Goal: Check status: Check status

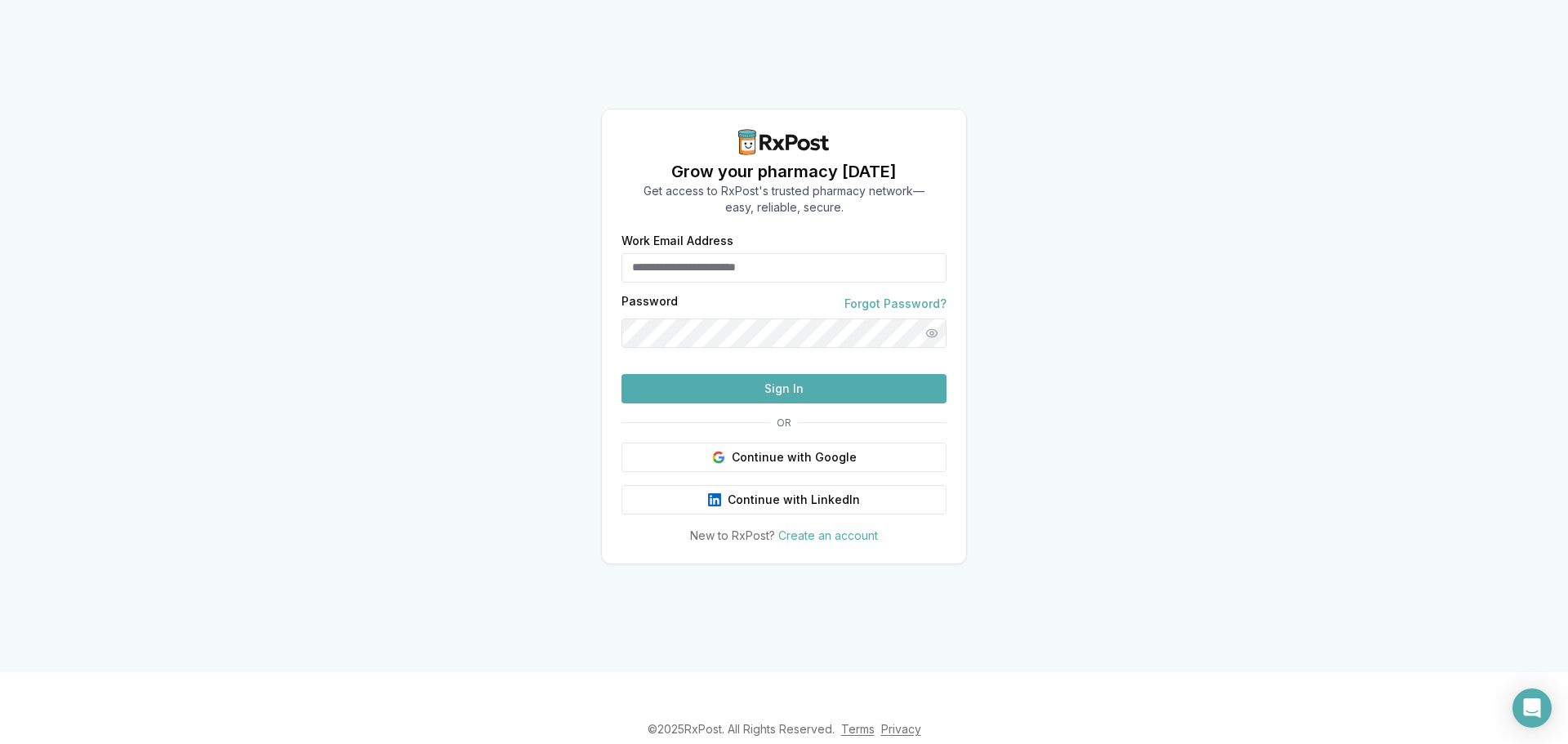
type input "**********"
click at [795, 403] on button "Sign In" at bounding box center [784, 388] width 325 height 29
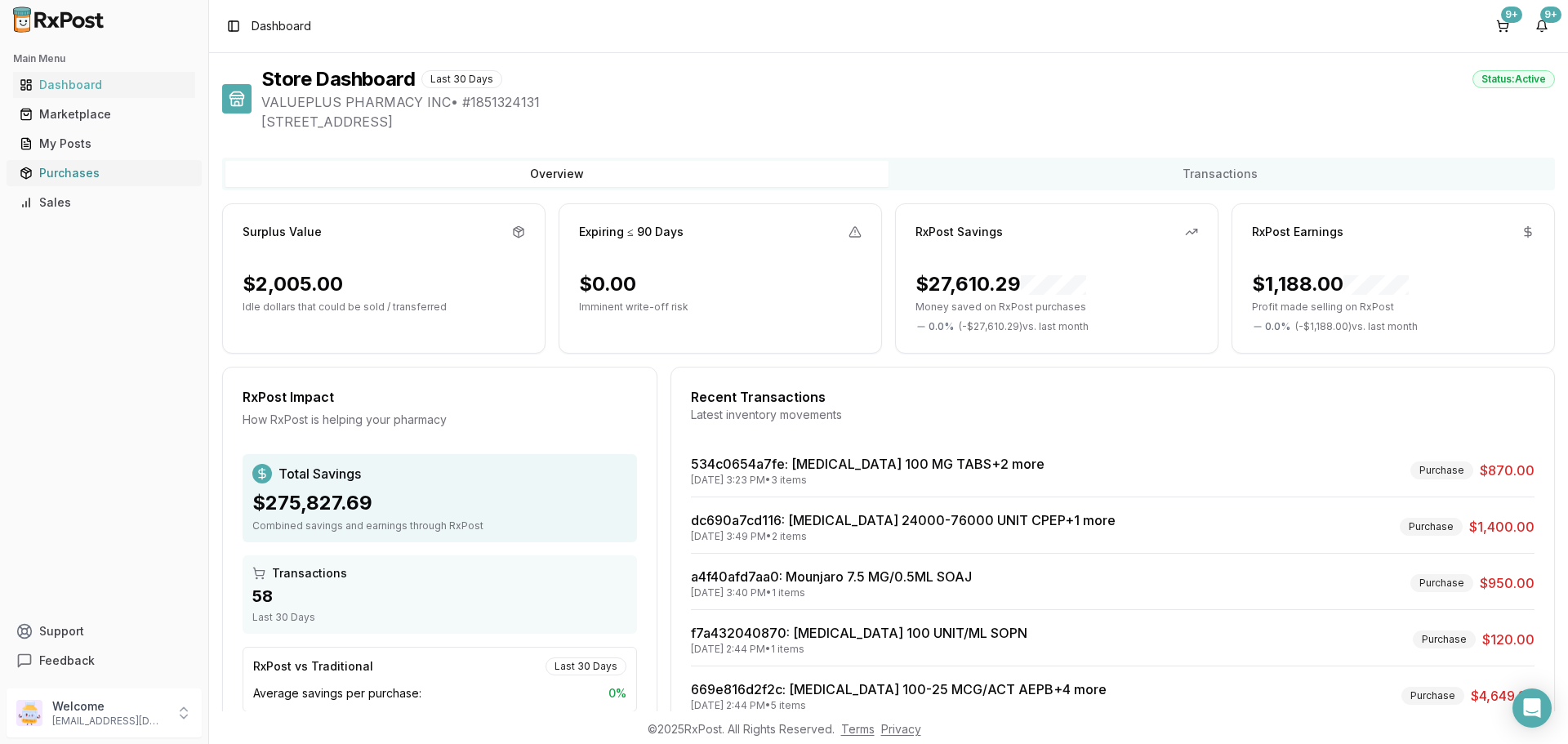
click at [78, 168] on div "Purchases" at bounding box center [104, 173] width 169 height 17
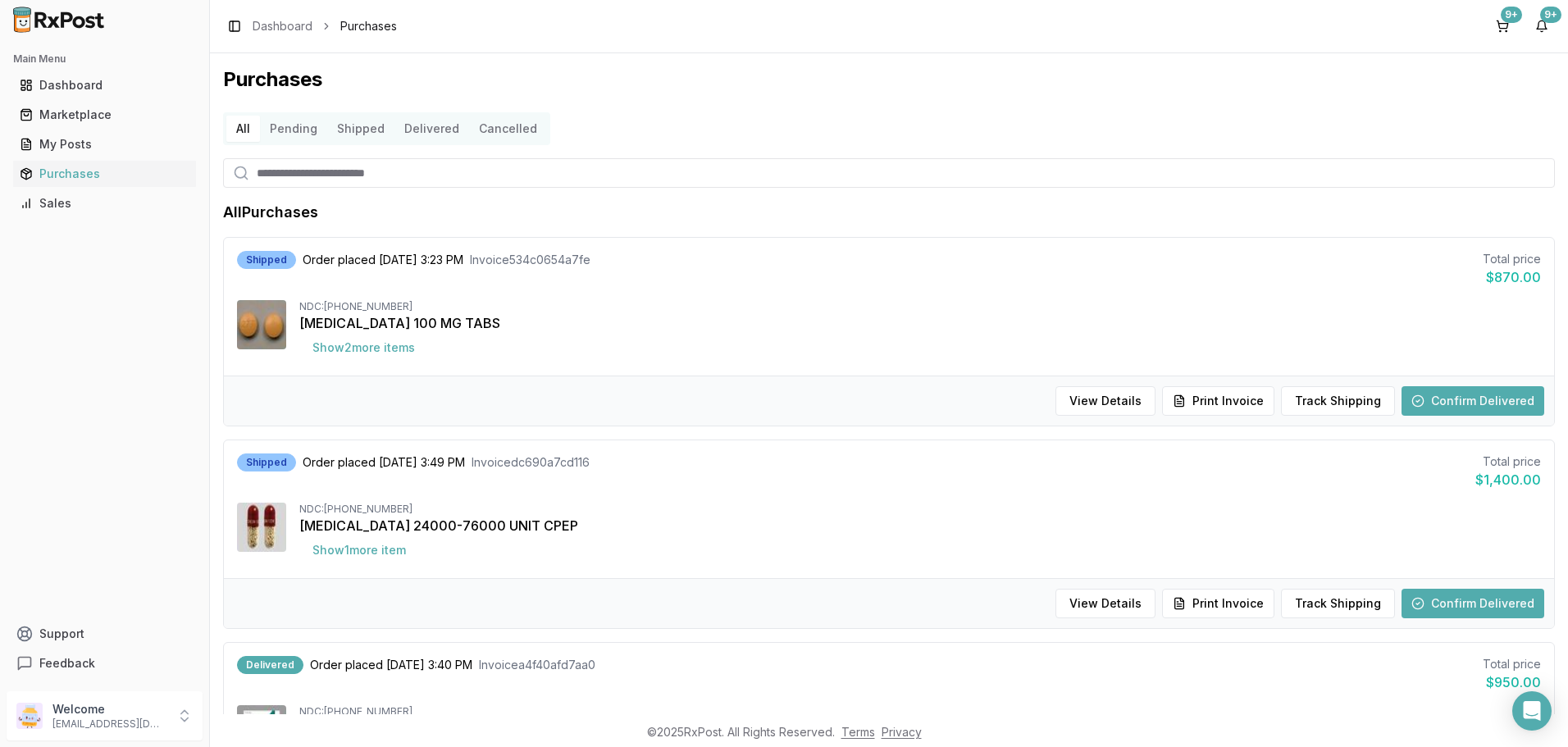
click at [1470, 608] on button "Confirm Delivered" at bounding box center [1474, 602] width 143 height 29
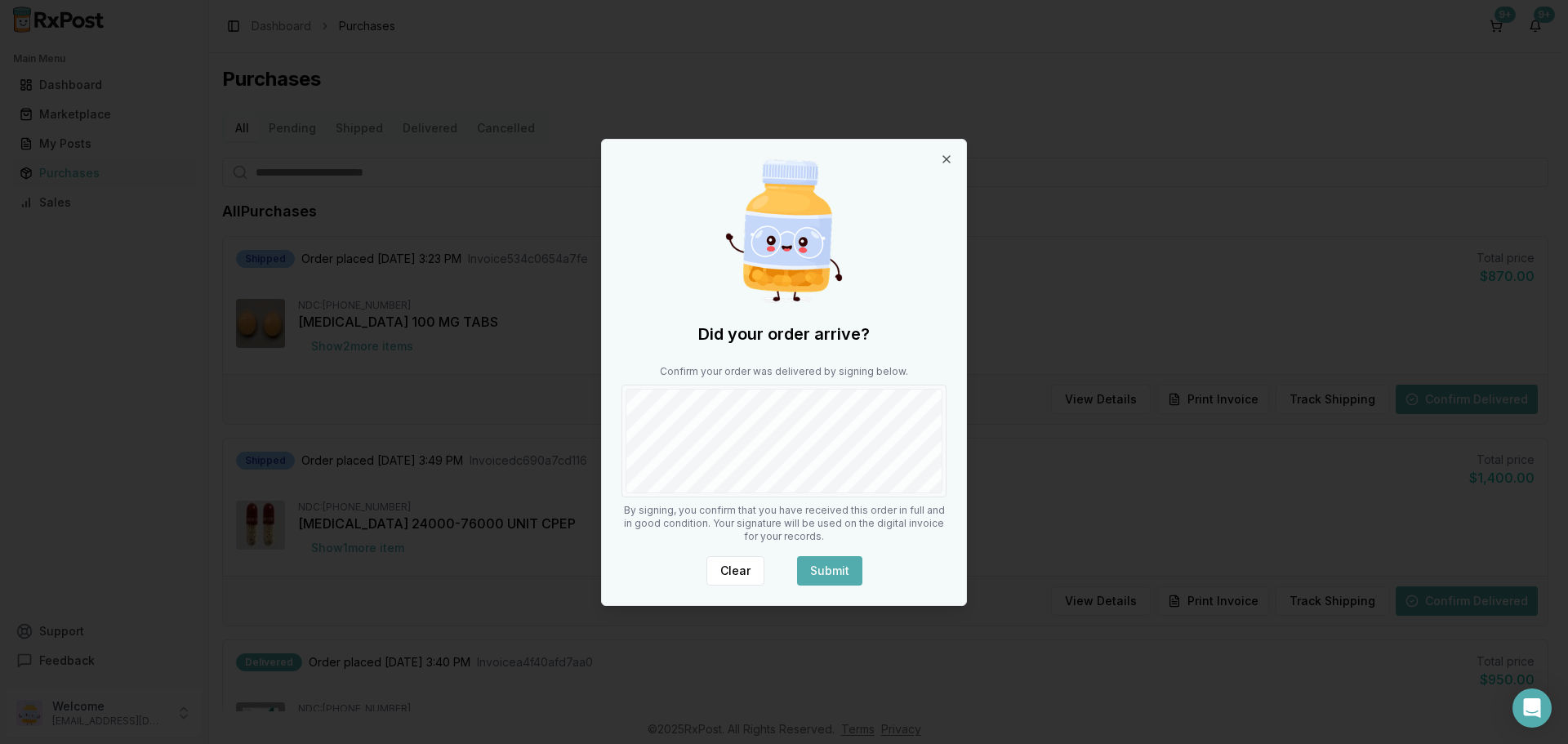
click at [826, 569] on button "Submit" at bounding box center [829, 570] width 65 height 29
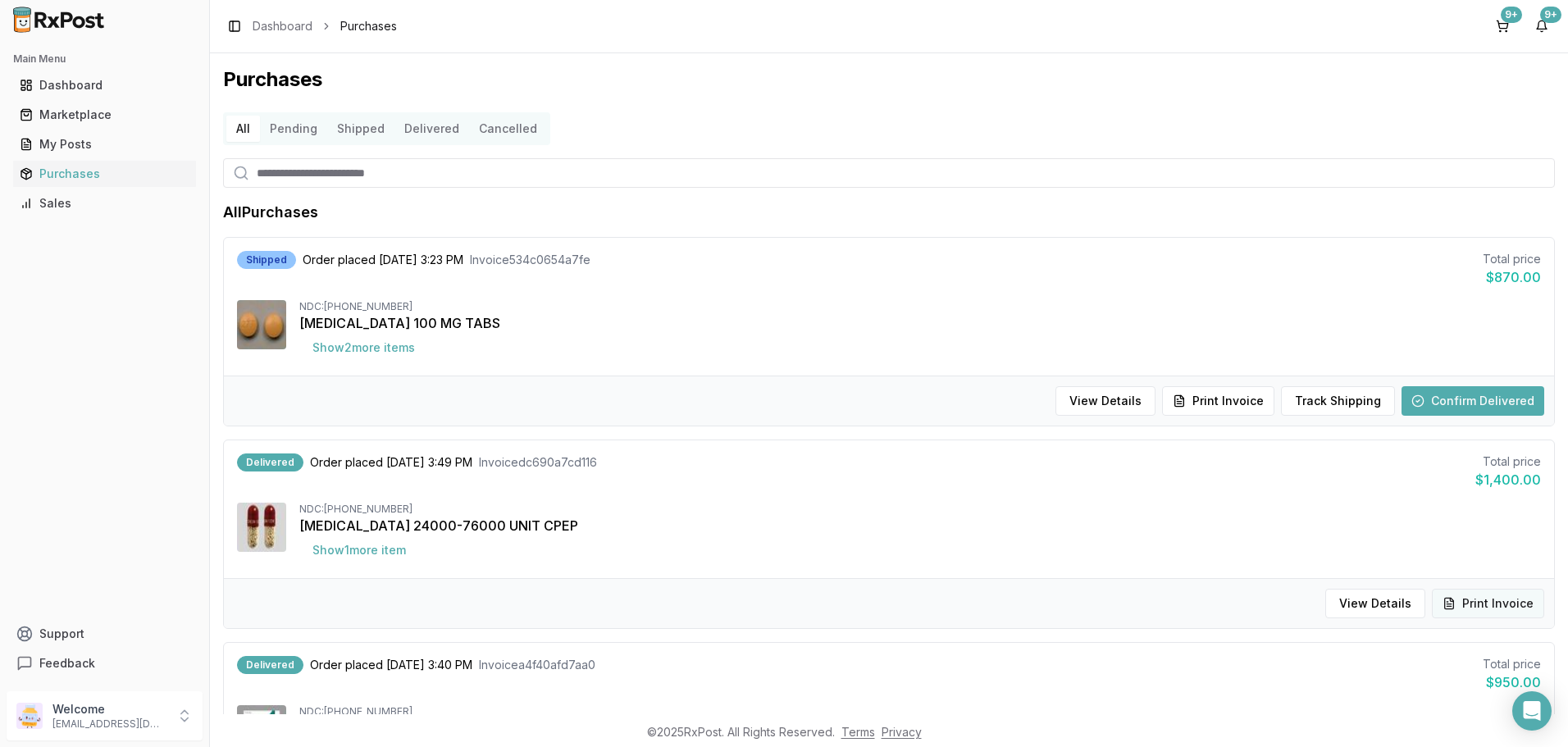
click at [1478, 600] on button "Print Invoice" at bounding box center [1488, 602] width 112 height 29
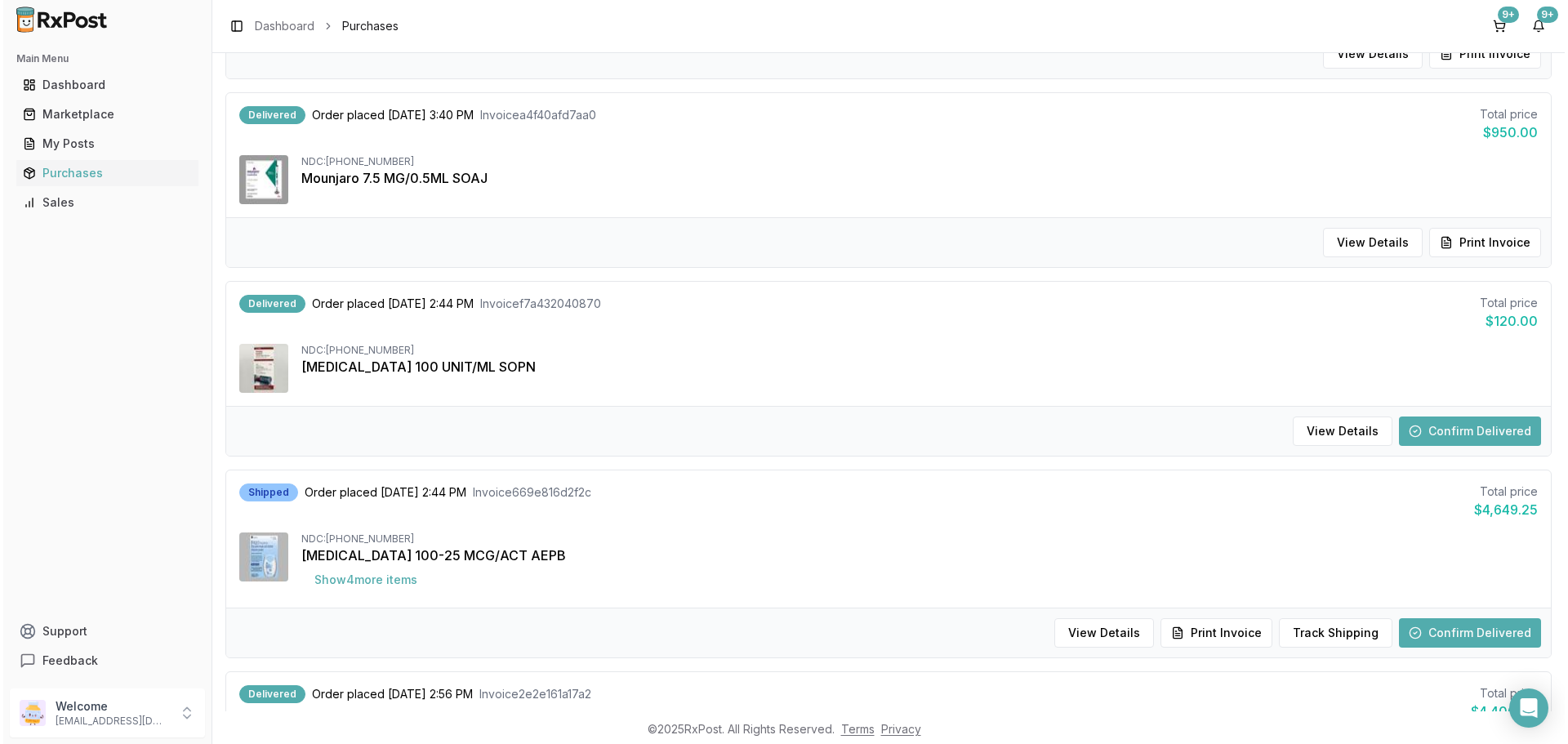
scroll to position [572, 0]
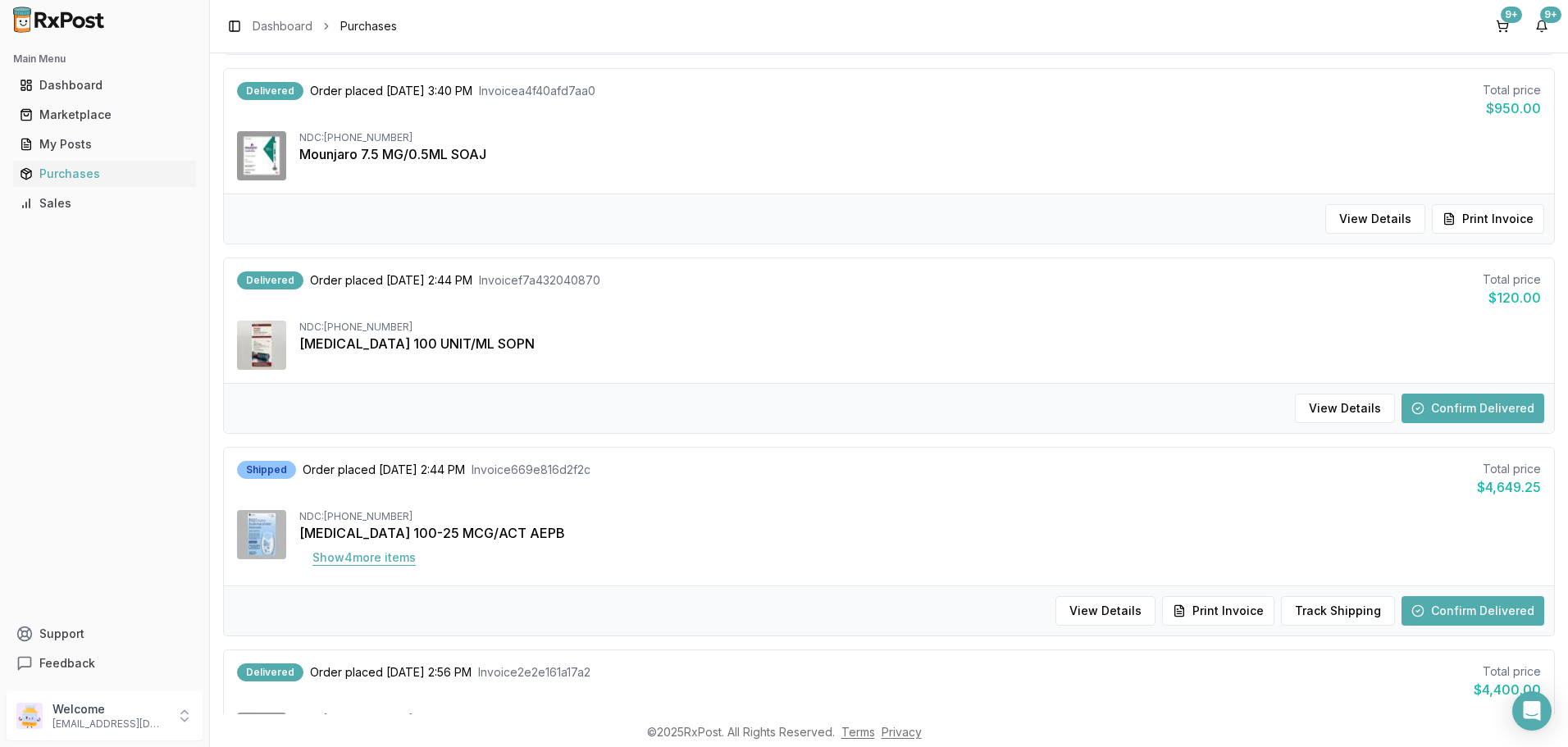
click at [406, 555] on button "Show 4 more item s" at bounding box center [364, 557] width 130 height 29
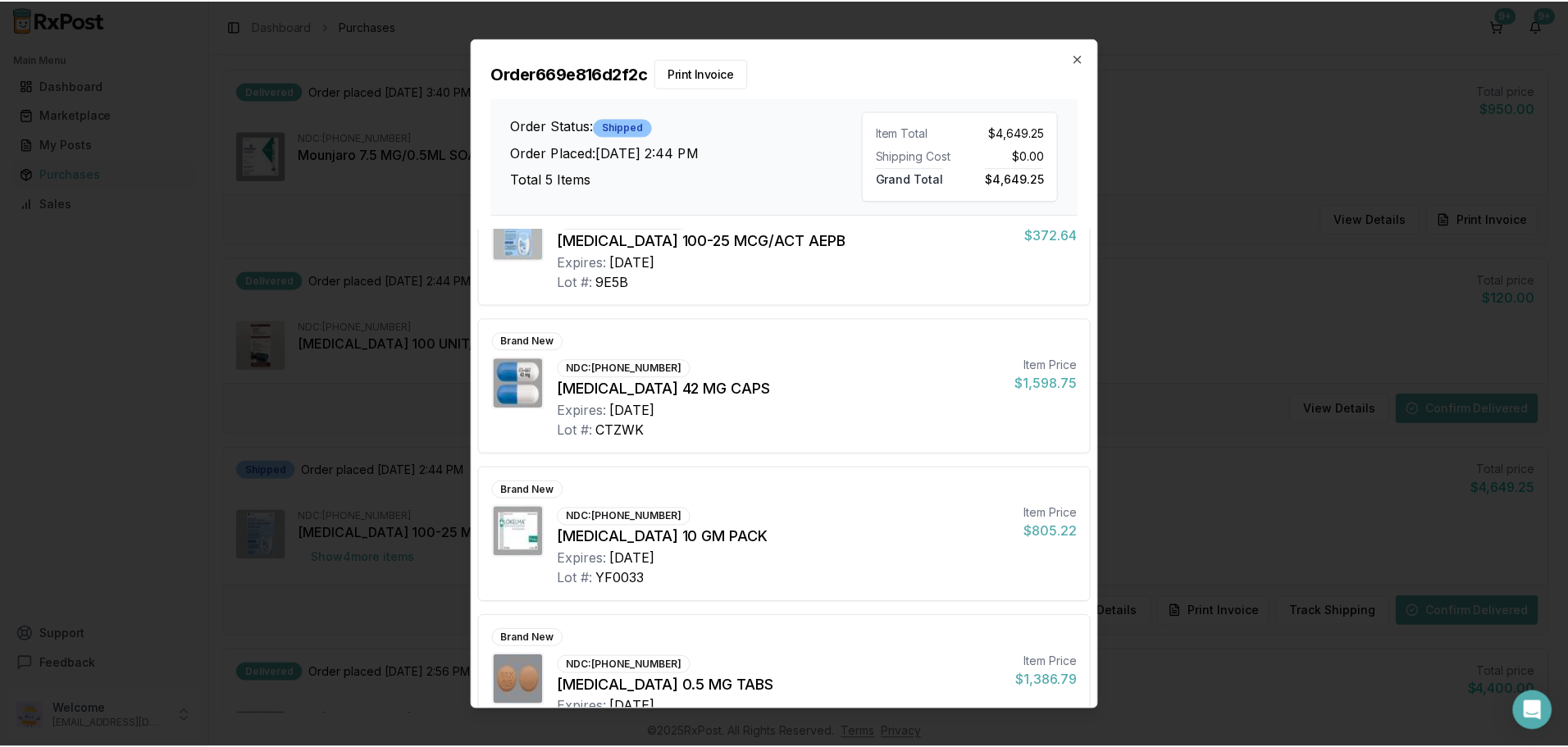
scroll to position [0, 0]
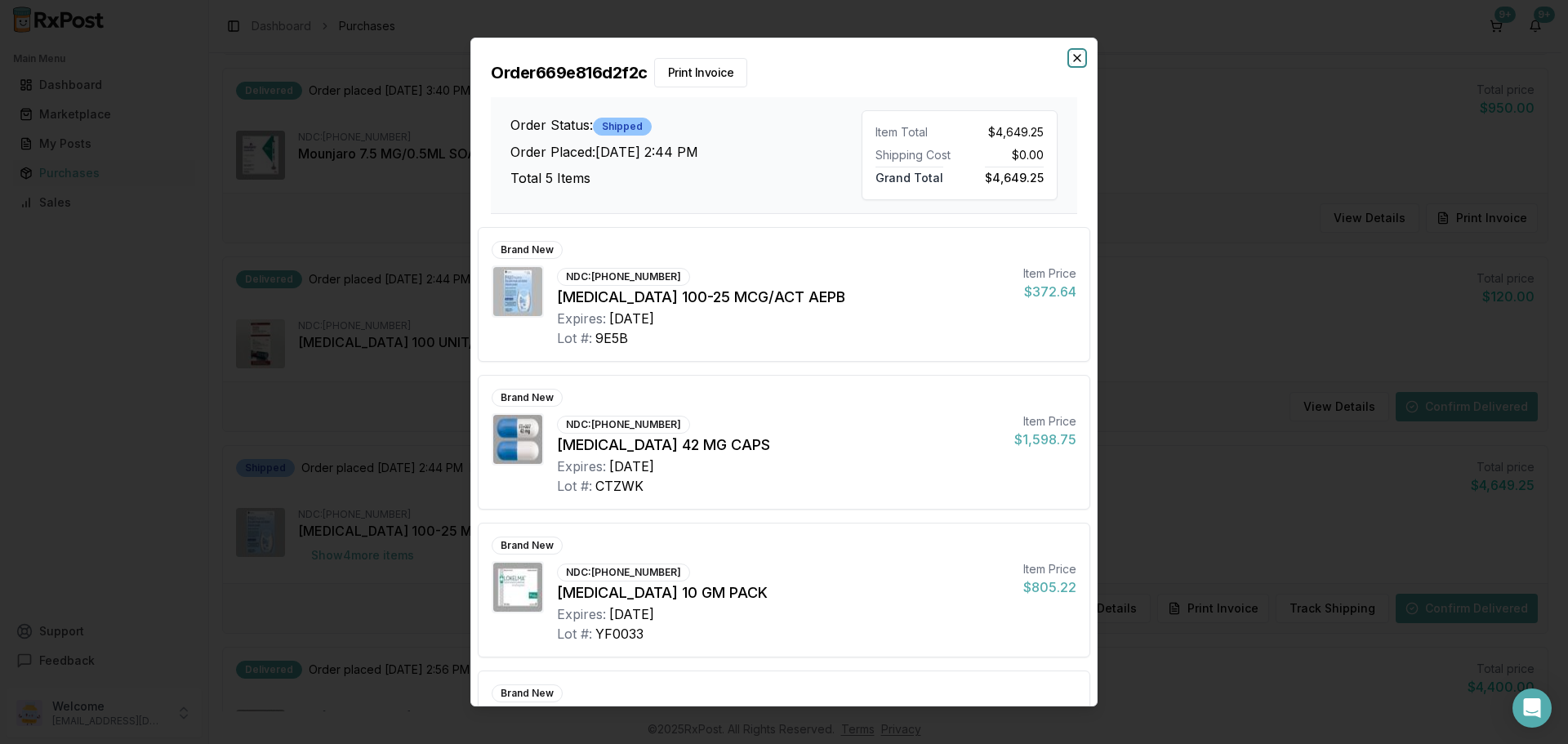
click at [1077, 61] on icon "button" at bounding box center [1077, 58] width 13 height 13
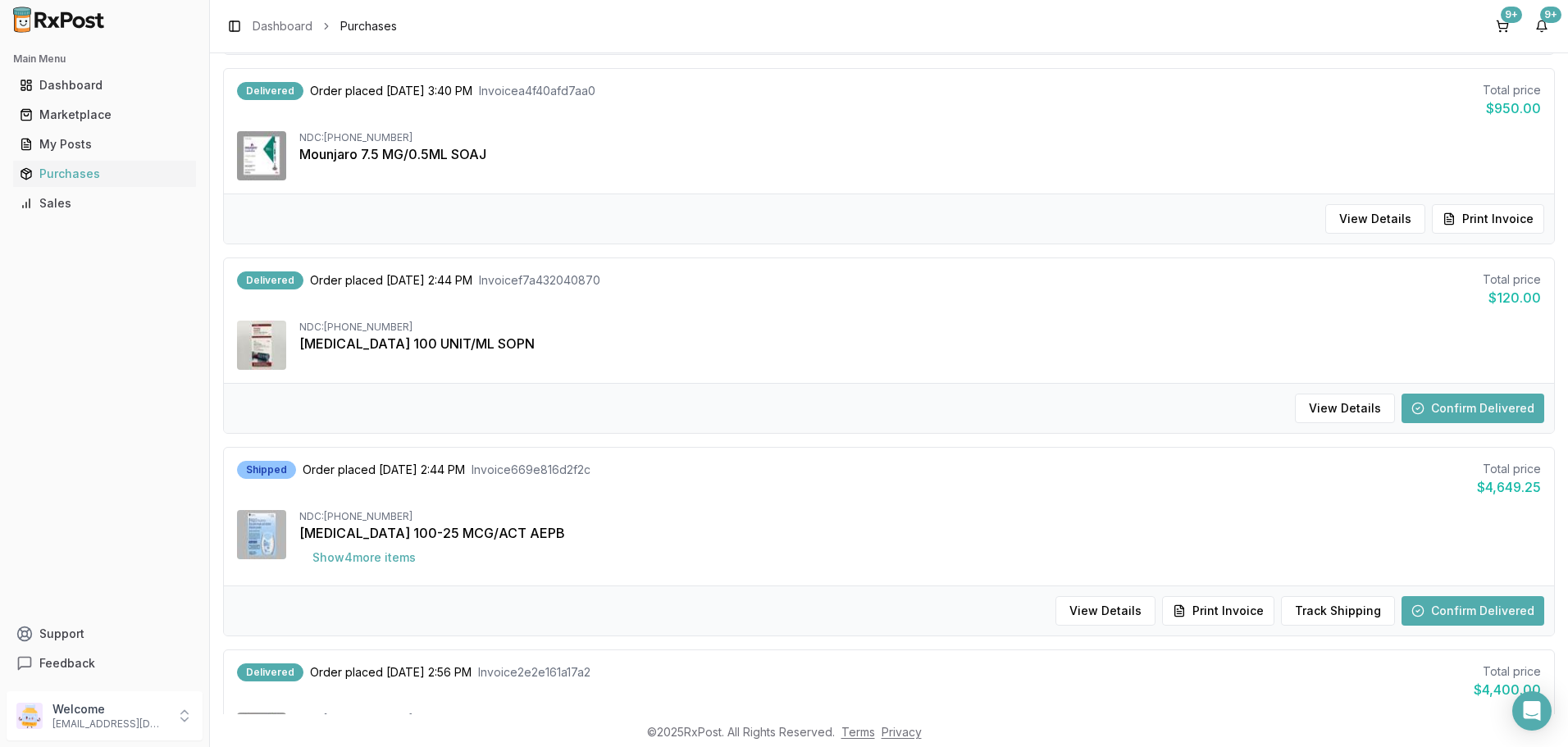
click at [1466, 612] on button "Confirm Delivered" at bounding box center [1474, 610] width 143 height 29
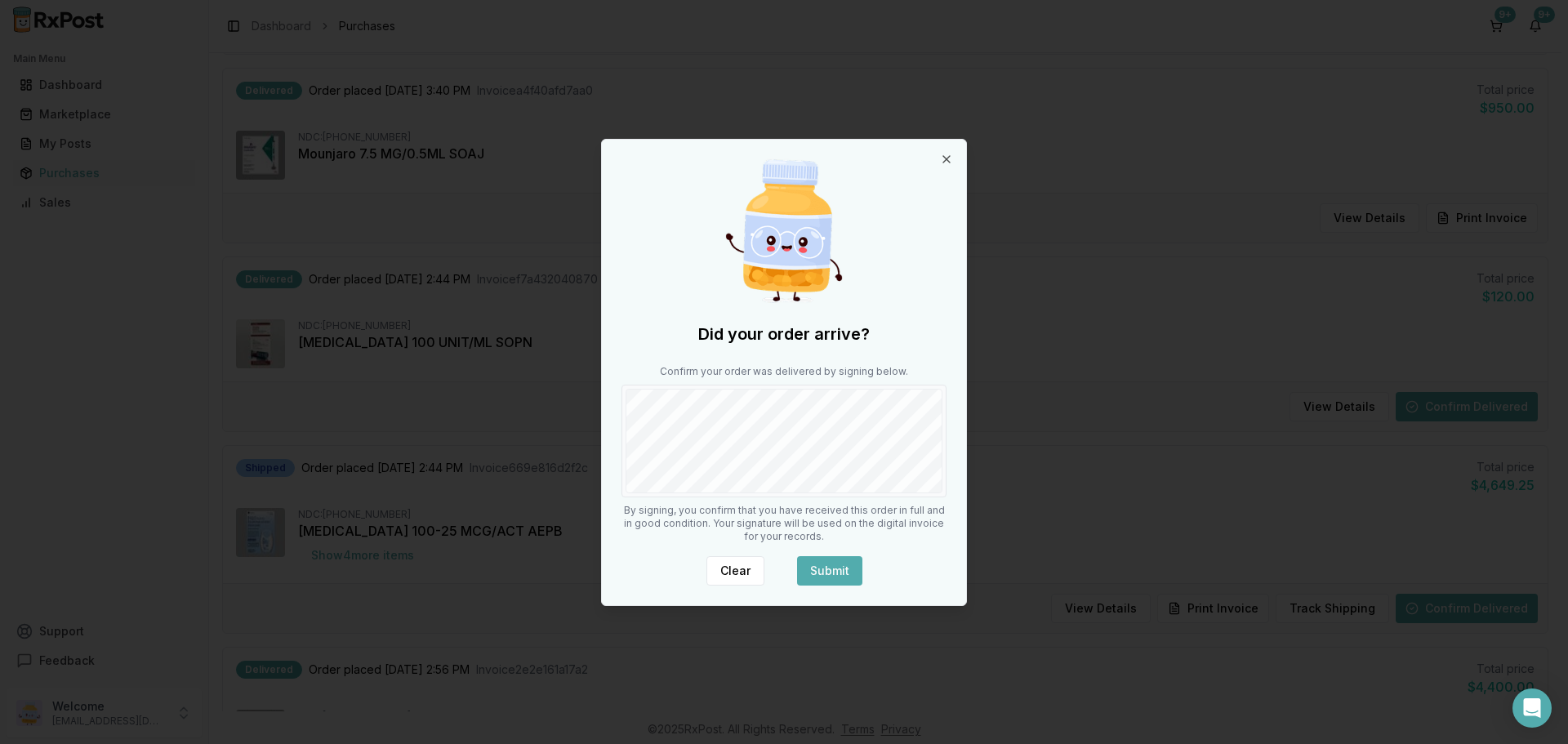
click at [827, 570] on button "Submit" at bounding box center [829, 570] width 65 height 29
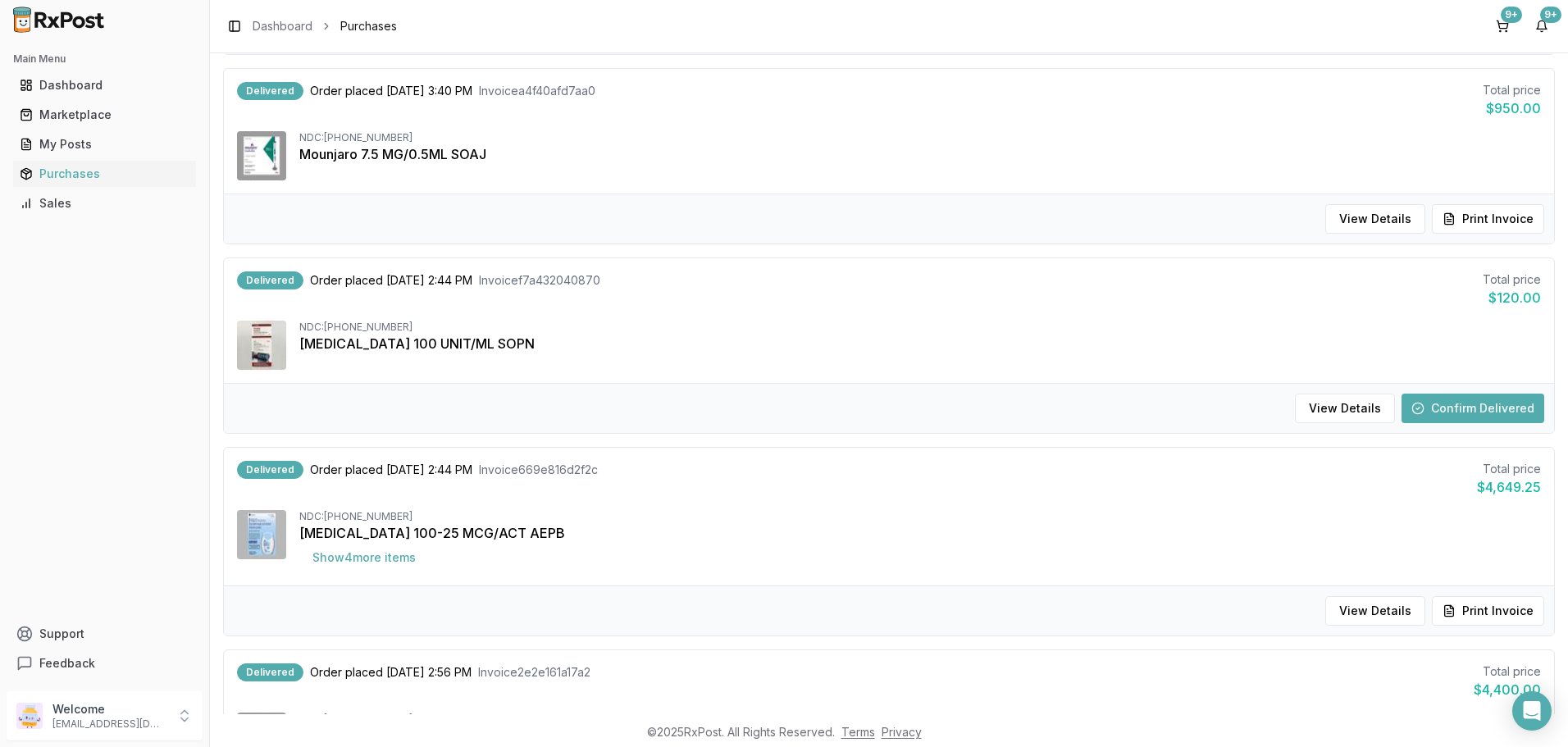
drag, startPoint x: 1458, startPoint y: 610, endPoint x: 1388, endPoint y: 585, distance: 74.3
click at [1457, 610] on button "Print Invoice" at bounding box center [1488, 610] width 112 height 29
